Goal: Task Accomplishment & Management: Manage account settings

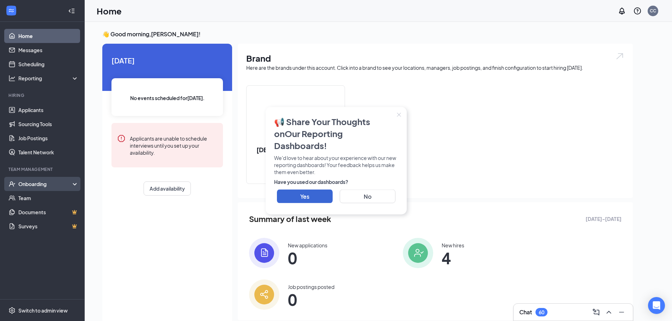
click at [37, 183] on div "Onboarding" at bounding box center [45, 183] width 54 height 7
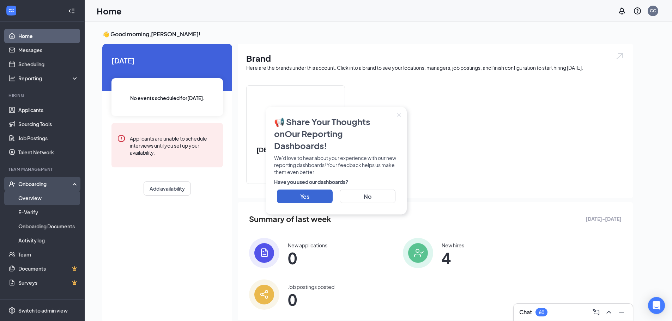
click at [34, 195] on link "Overview" at bounding box center [48, 198] width 60 height 14
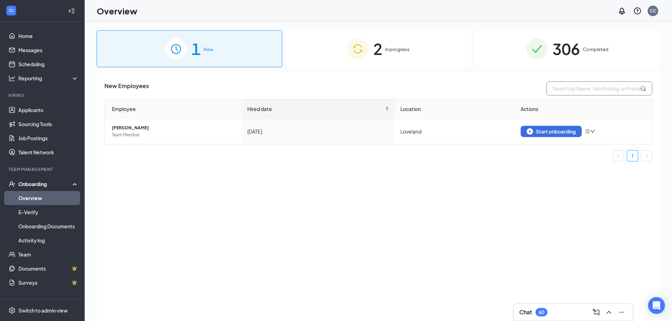
click at [588, 90] on input "text" at bounding box center [599, 88] width 106 height 14
type input "Roman"
click at [401, 50] on span "In progress" at bounding box center [397, 49] width 24 height 7
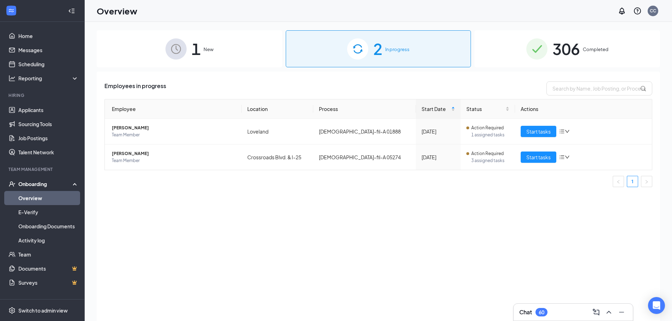
click at [567, 50] on span "306" at bounding box center [565, 49] width 27 height 24
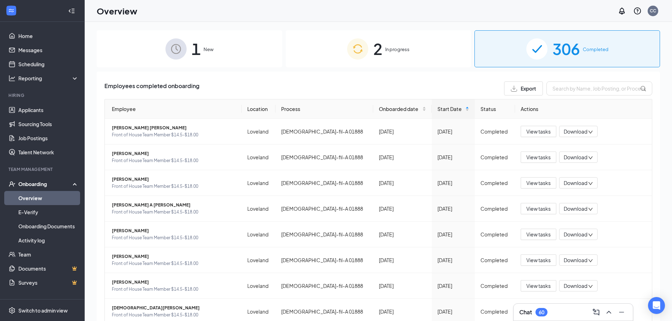
click at [72, 9] on icon "Collapse" at bounding box center [73, 10] width 3 height 5
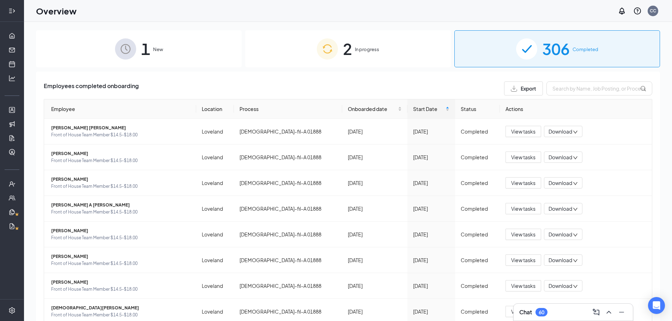
click at [12, 8] on icon "Expand" at bounding box center [11, 10] width 7 height 7
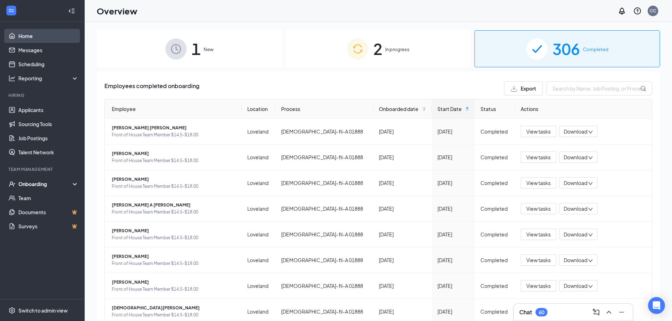
click at [30, 34] on link "Home" at bounding box center [48, 36] width 60 height 14
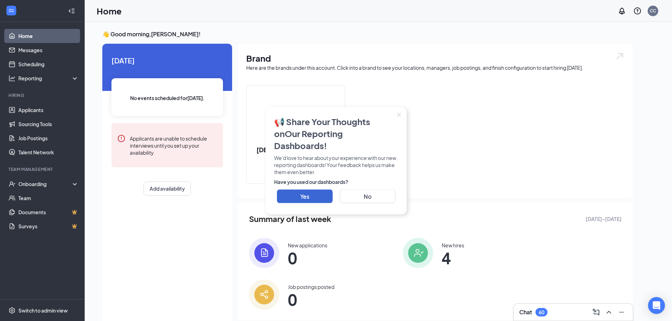
click icon "Close"
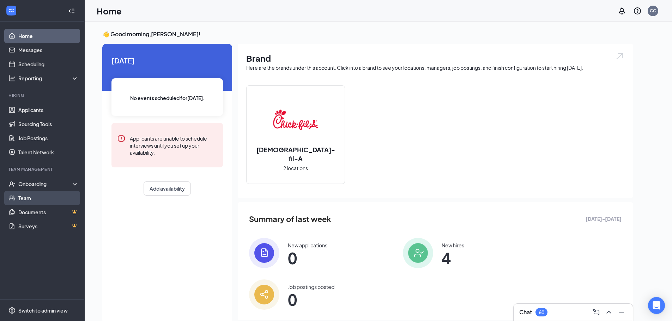
click link "Team"
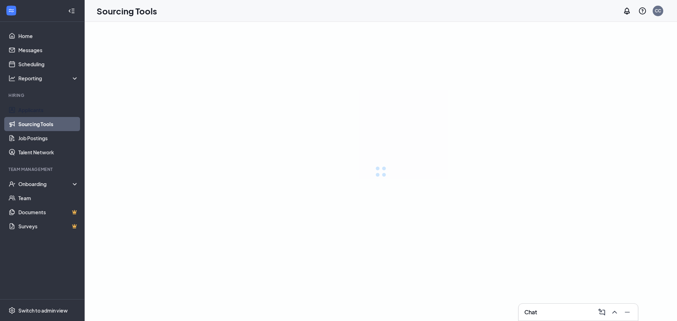
click at [30, 109] on link "Applicants" at bounding box center [48, 110] width 60 height 14
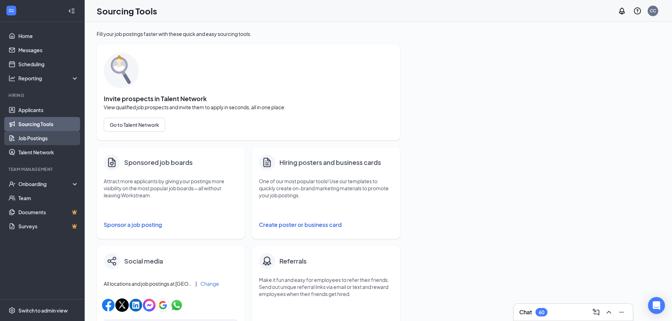
click at [33, 138] on link "Job Postings" at bounding box center [48, 138] width 60 height 14
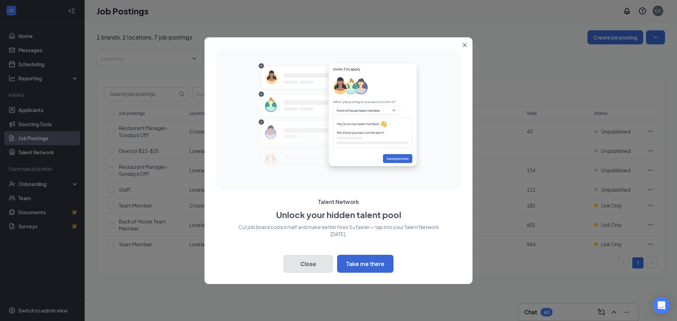
click at [313, 267] on button "Close" at bounding box center [307, 264] width 49 height 18
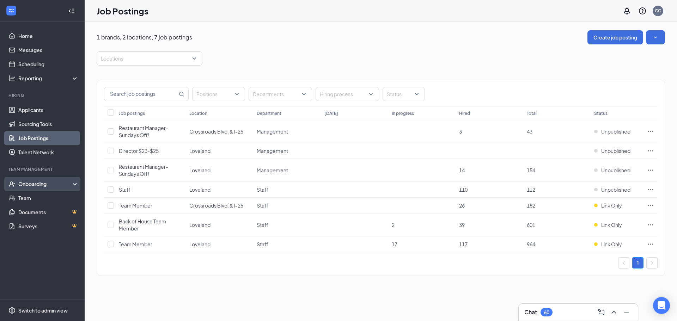
click at [35, 184] on div "Onboarding" at bounding box center [45, 183] width 54 height 7
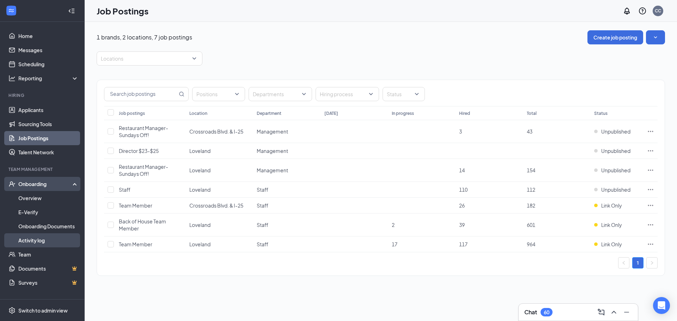
click at [38, 244] on link "Activity log" at bounding box center [48, 240] width 60 height 14
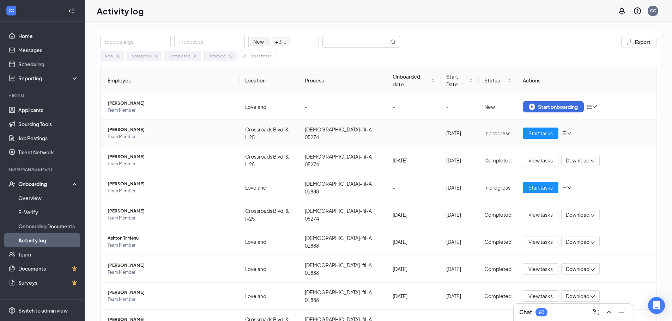
click at [566, 131] on icon "down" at bounding box center [568, 133] width 5 height 5
click at [406, 129] on td "-" at bounding box center [414, 133] width 54 height 27
click at [533, 129] on span "Start tasks" at bounding box center [540, 133] width 24 height 8
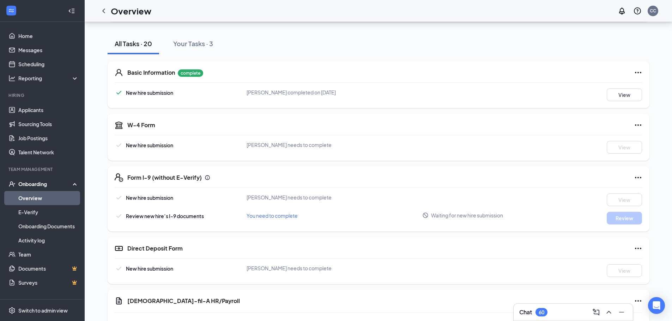
scroll to position [71, 0]
click at [639, 124] on icon "Ellipses" at bounding box center [638, 124] width 6 height 1
click at [543, 128] on div "W-4 Form" at bounding box center [384, 125] width 515 height 8
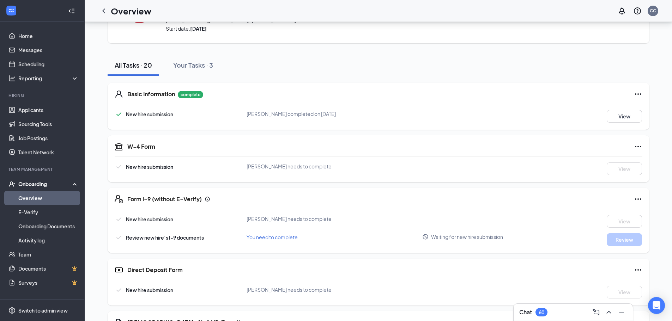
scroll to position [0, 0]
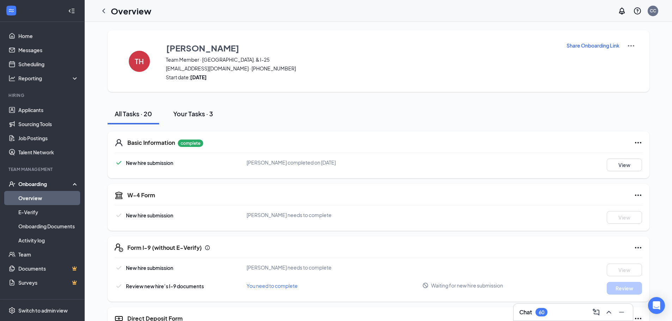
click at [196, 112] on div "Your Tasks · 3" at bounding box center [193, 113] width 40 height 9
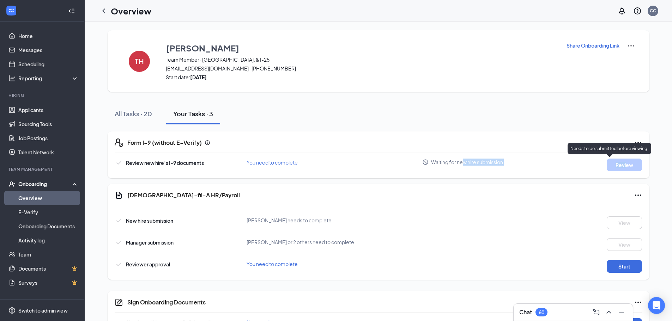
click at [626, 165] on div "Review new hire’s I-9 documents You need to complete Waiting for new hire submi…" at bounding box center [378, 165] width 527 height 13
click at [542, 213] on div "Chick-fil-A HR/Payroll New hire submission Thomas R Hodges needs to complete Vi…" at bounding box center [378, 232] width 541 height 96
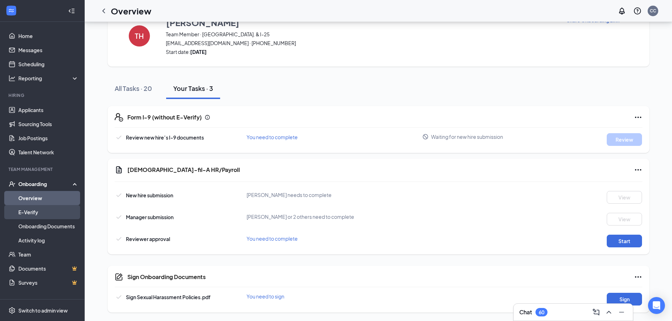
click at [25, 215] on link "E-Verify" at bounding box center [48, 212] width 60 height 14
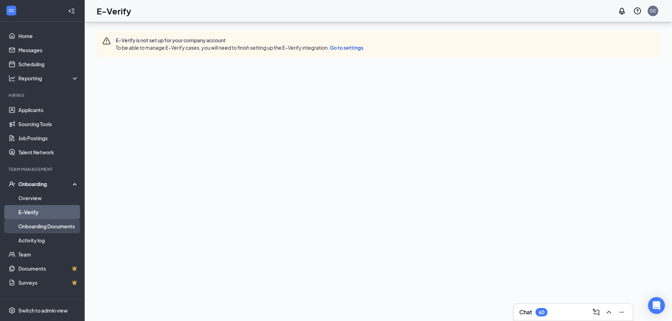
click at [35, 228] on link "Onboarding Documents" at bounding box center [48, 226] width 60 height 14
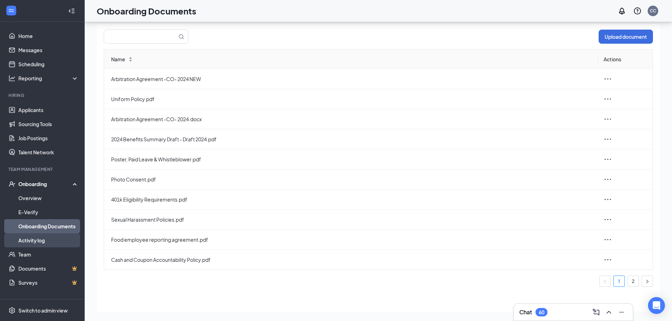
click at [35, 239] on link "Activity log" at bounding box center [48, 240] width 60 height 14
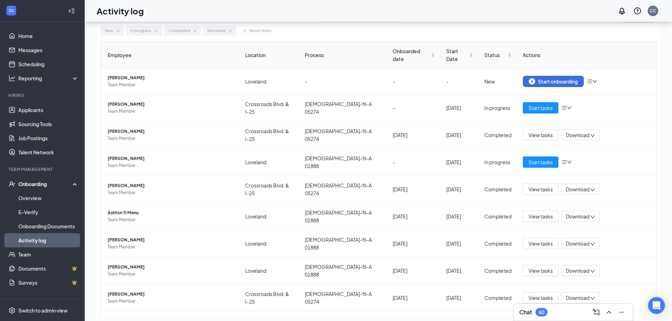
click at [10, 10] on icon "WorkstreamLogo" at bounding box center [11, 10] width 5 height 3
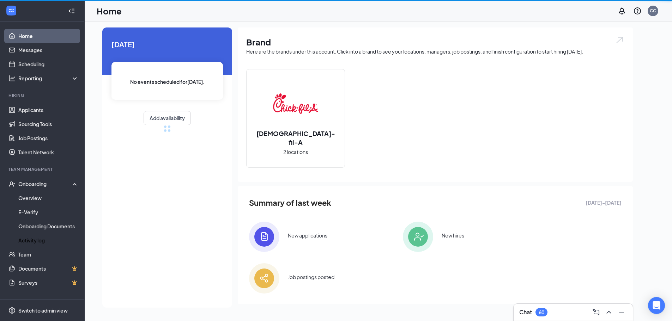
scroll to position [15, 0]
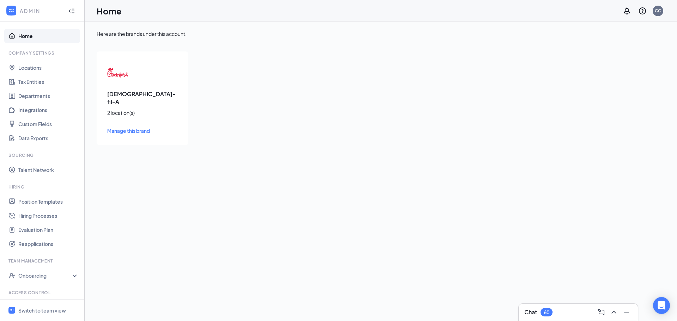
click at [10, 9] on icon "WorkstreamLogo" at bounding box center [11, 10] width 7 height 7
click at [55, 312] on div "Switch to team view" at bounding box center [42, 310] width 48 height 7
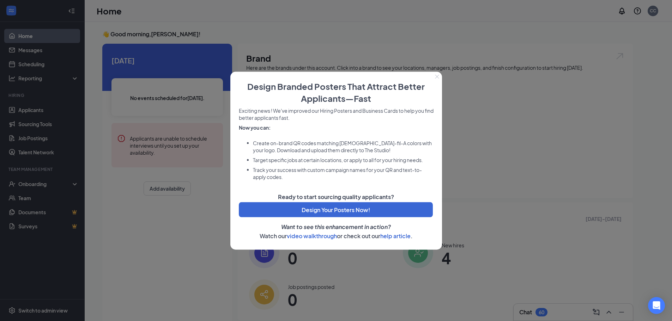
click at [488, 208] on div at bounding box center [336, 160] width 672 height 321
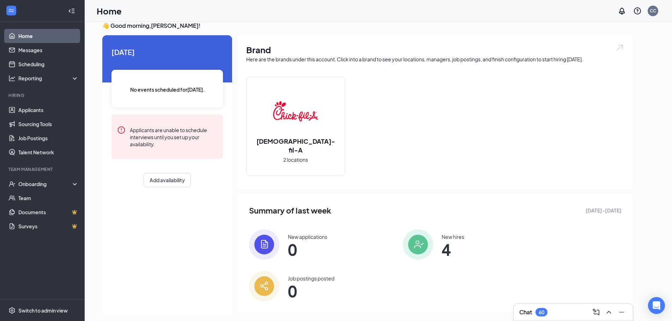
scroll to position [15, 0]
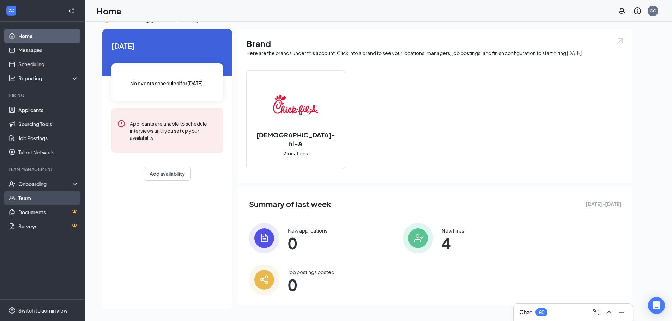
click at [29, 194] on link "Team" at bounding box center [48, 198] width 60 height 14
